Goal: Navigation & Orientation: Find specific page/section

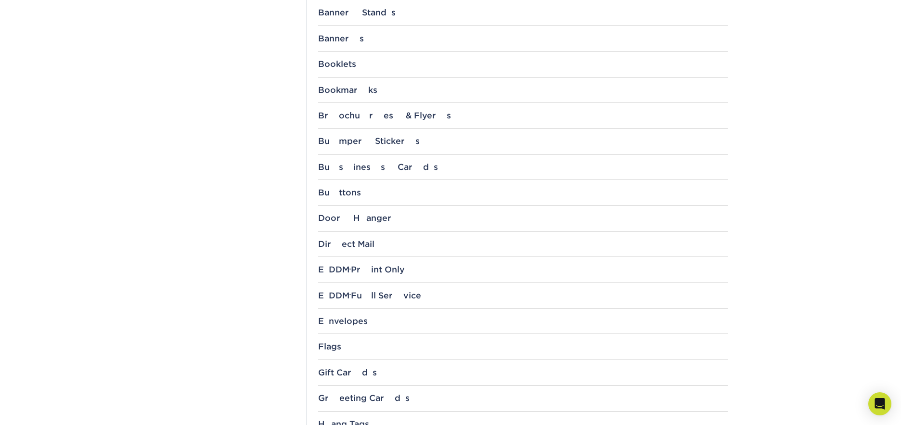
scroll to position [577, 0]
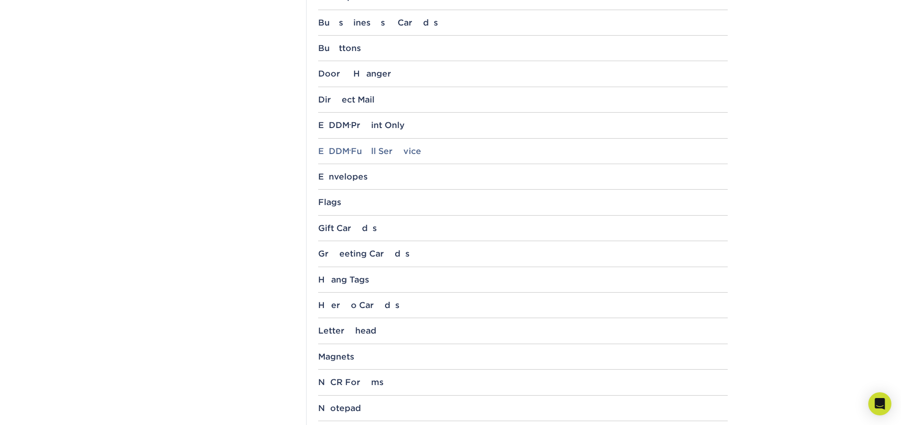
click at [369, 151] on div "EDDM ® Full Service" at bounding box center [522, 151] width 409 height 10
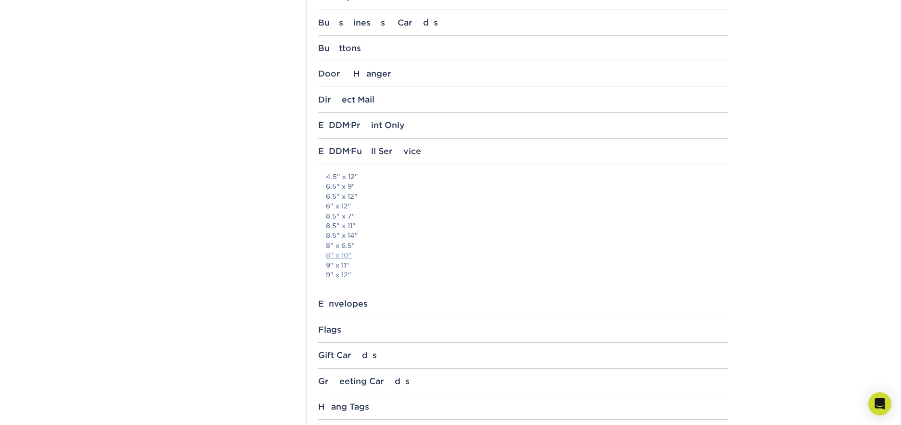
click at [343, 256] on link "8" x 10"" at bounding box center [339, 255] width 26 height 8
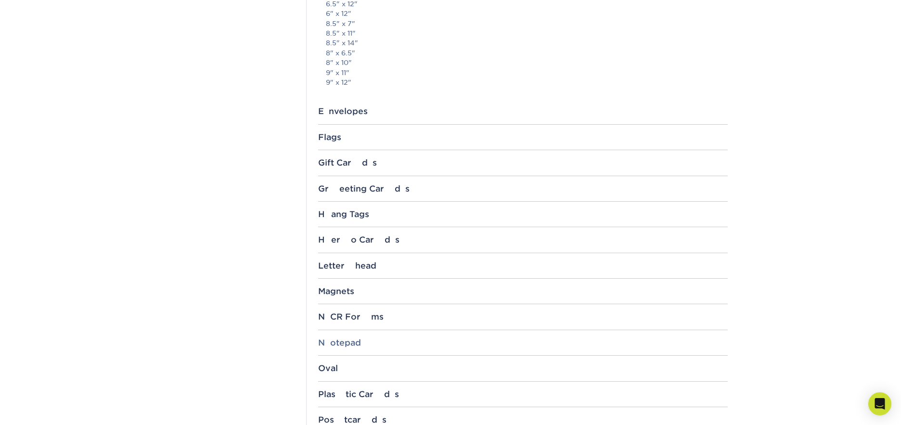
scroll to position [866, 0]
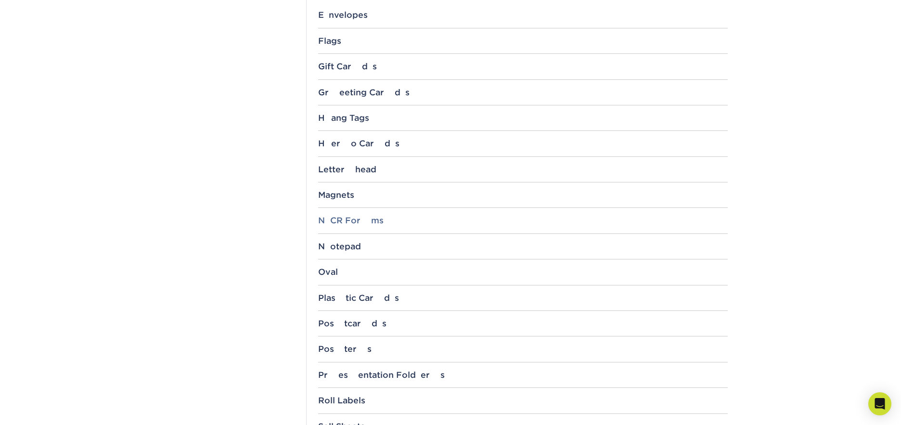
click at [333, 222] on div "NCR Forms" at bounding box center [522, 221] width 409 height 10
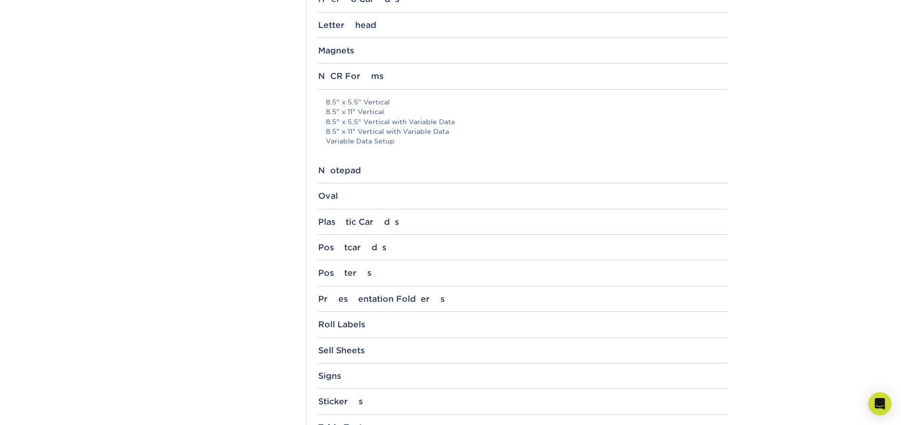
scroll to position [1107, 0]
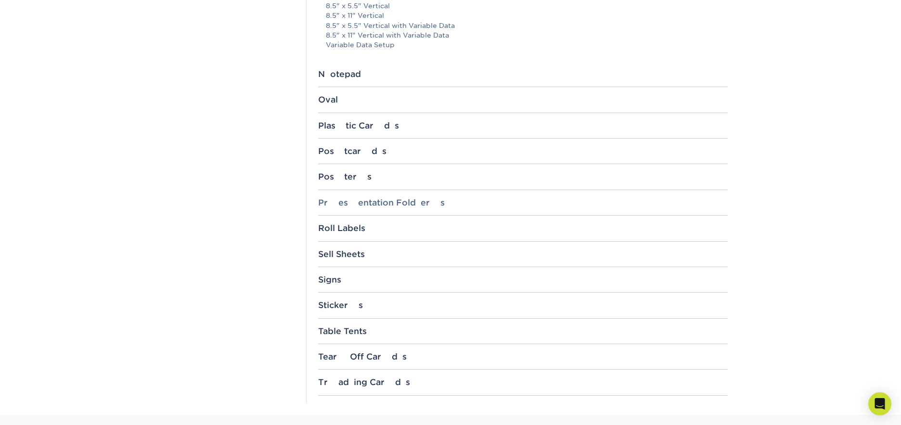
click at [361, 202] on div "Presentation Folders" at bounding box center [522, 203] width 409 height 10
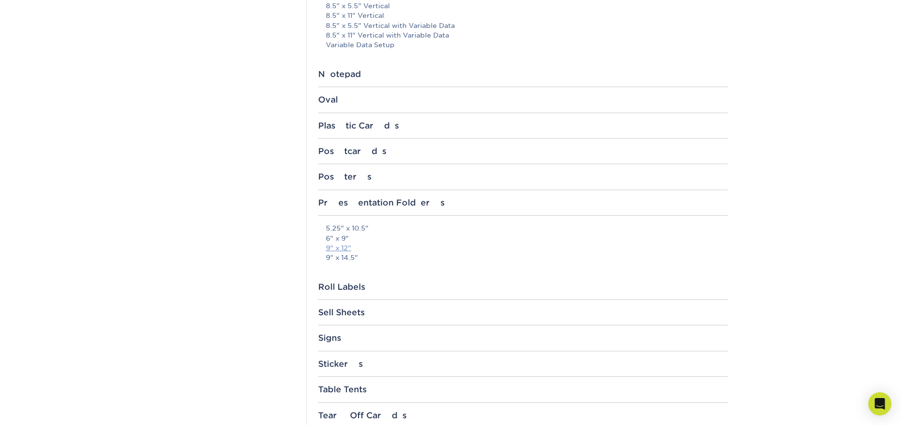
click at [338, 245] on link "9" x 12"" at bounding box center [339, 248] width 26 height 8
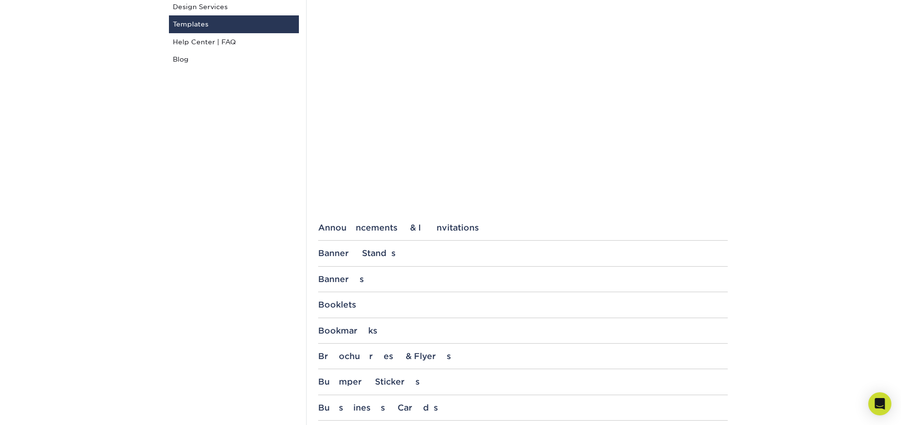
scroll to position [241, 0]
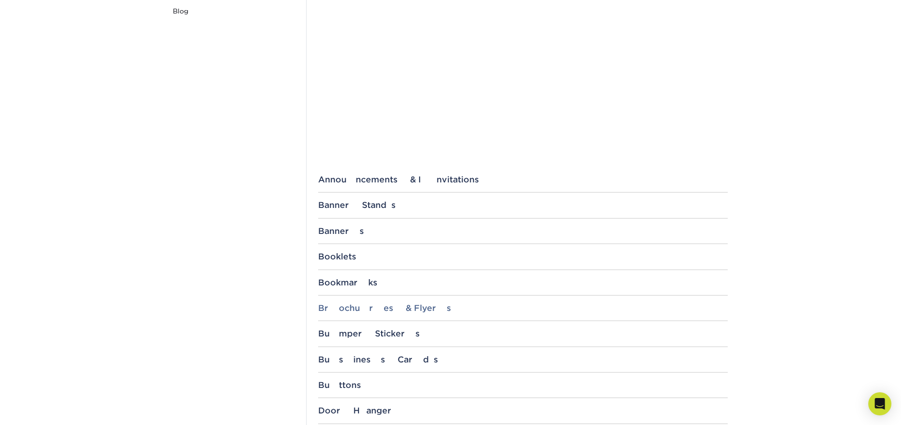
click at [355, 308] on div "Brochures & Flyers" at bounding box center [522, 308] width 409 height 10
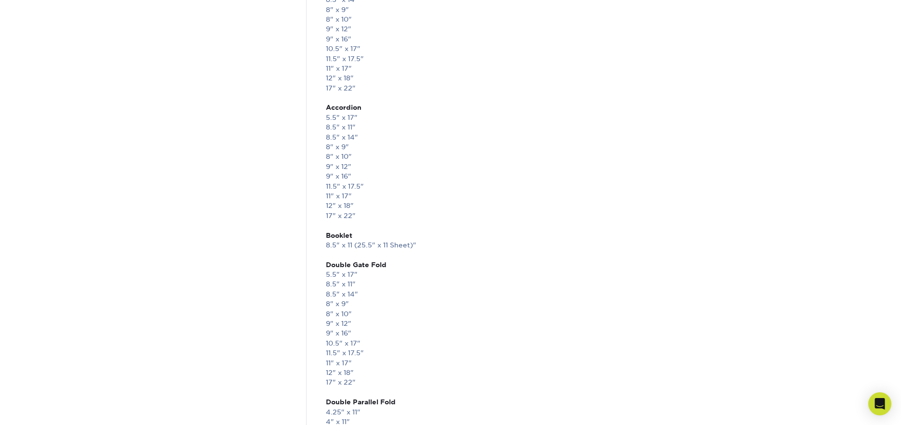
scroll to position [818, 0]
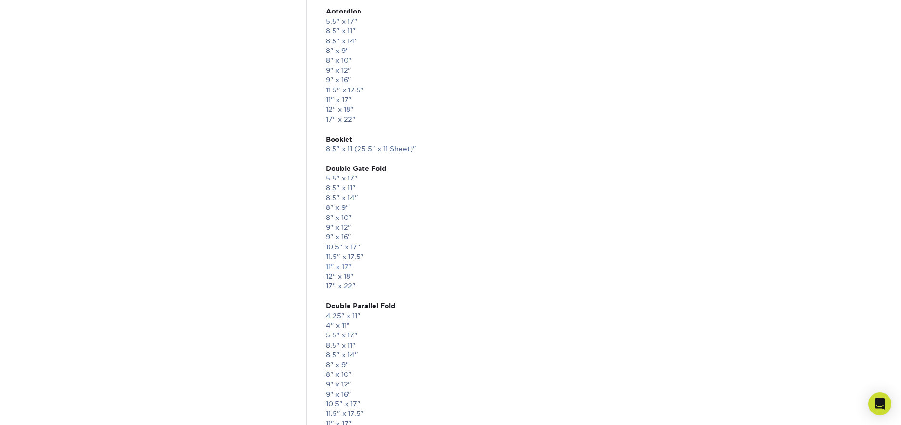
click at [336, 264] on link "11" x 17"" at bounding box center [339, 267] width 26 height 8
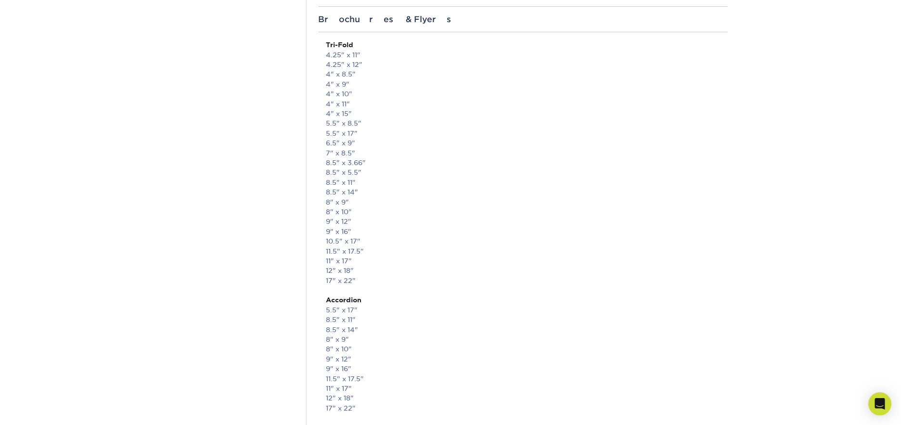
scroll to position [192, 0]
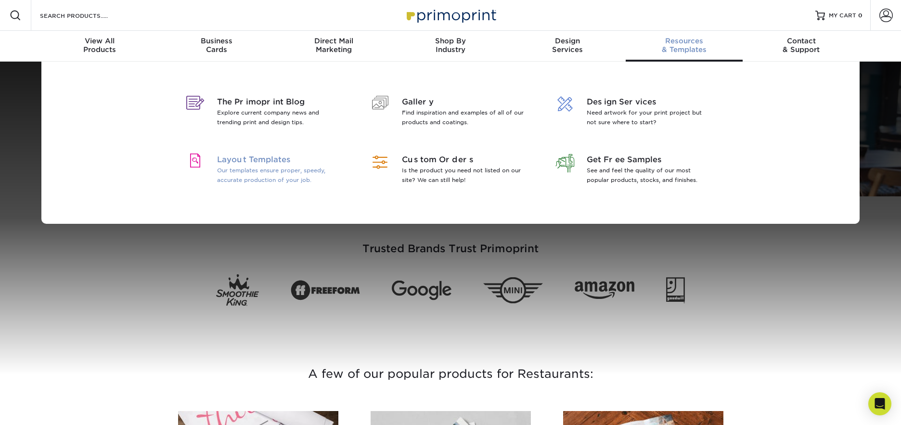
click at [300, 175] on p "Our templates ensure proper, speedy, accurate production of your job." at bounding box center [279, 175] width 125 height 19
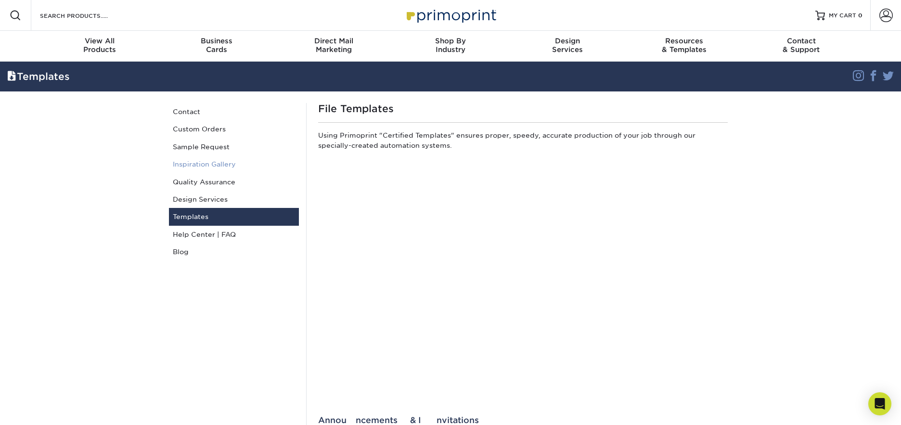
click at [205, 165] on link "Inspiration Gallery" at bounding box center [234, 163] width 130 height 17
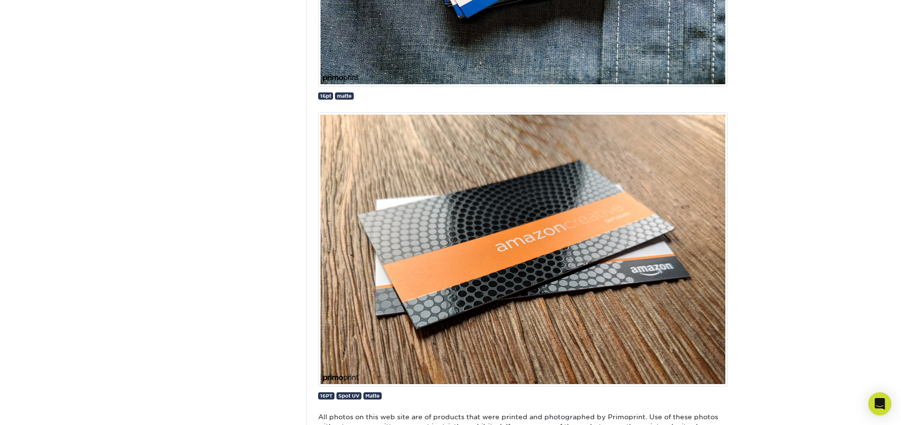
scroll to position [3980, 0]
